Goal: Information Seeking & Learning: Find specific fact

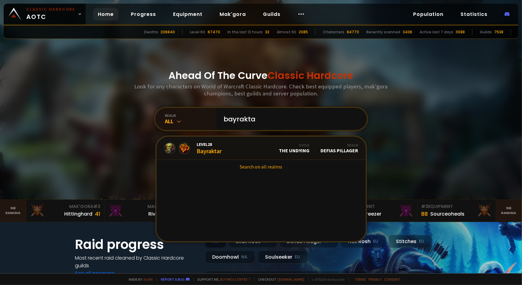
type input "bayraktar"
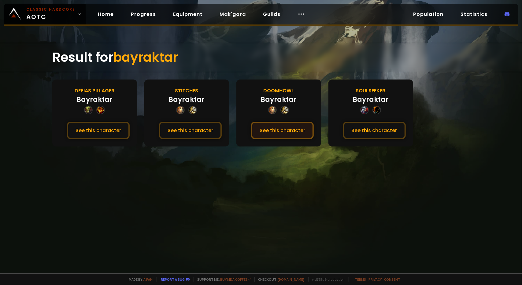
click at [285, 135] on button "See this character" at bounding box center [282, 130] width 63 height 17
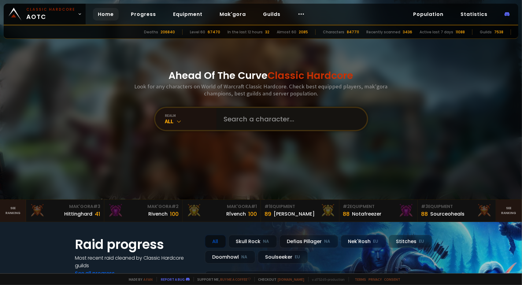
click at [253, 114] on input "text" at bounding box center [289, 119] width 139 height 22
type input "kitarie"
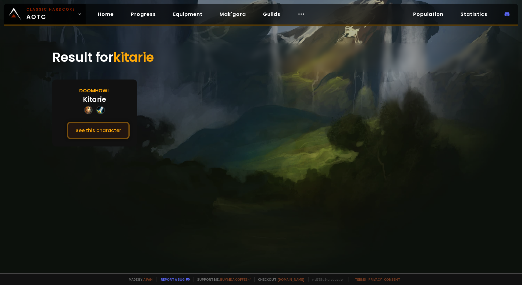
click at [111, 126] on button "See this character" at bounding box center [98, 130] width 63 height 17
